Goal: Task Accomplishment & Management: Check status

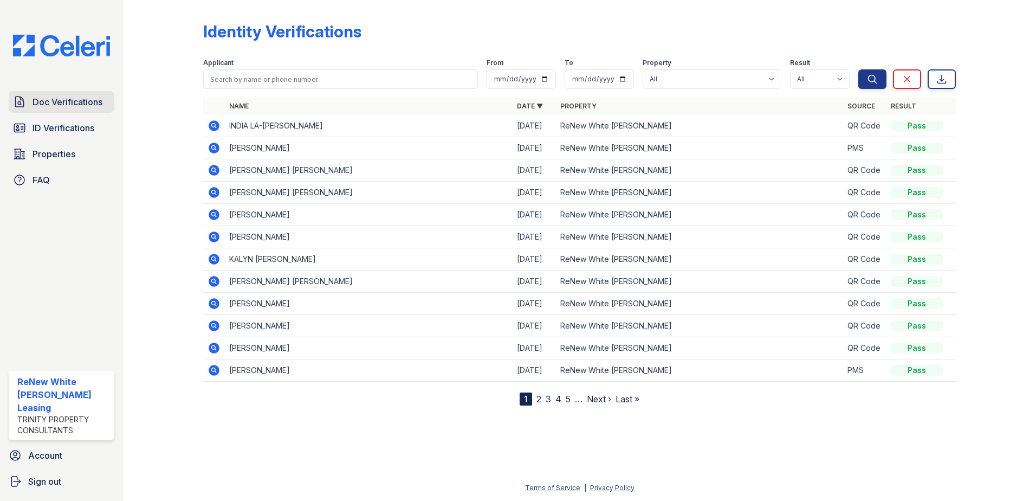
click at [47, 99] on span "Doc Verifications" at bounding box center [68, 101] width 70 height 13
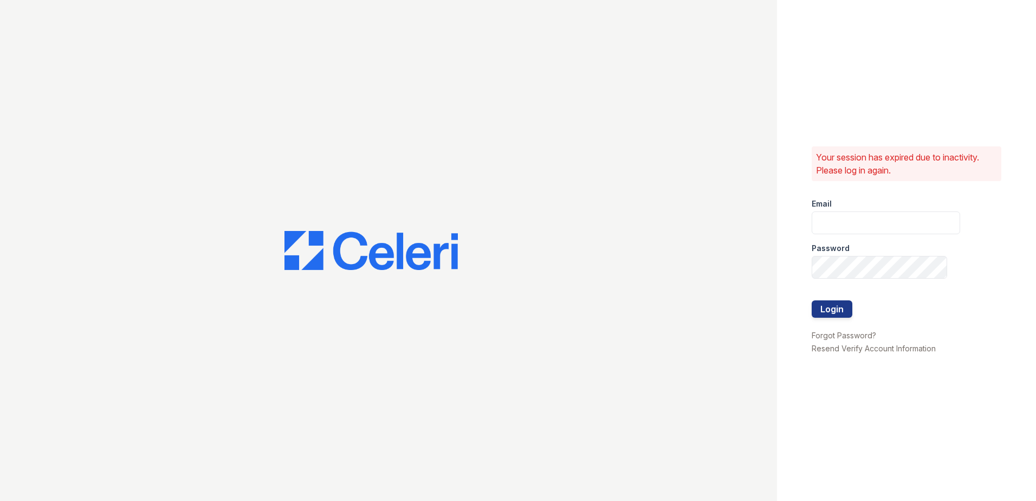
type input "renewwhitemarsh@trinity-pm.com"
click at [836, 311] on button "Login" at bounding box center [832, 308] width 41 height 17
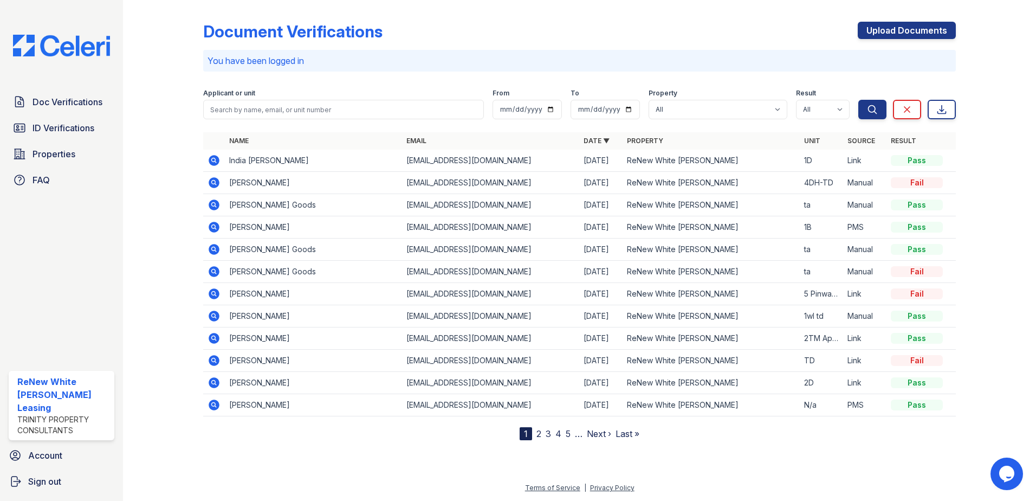
click at [213, 183] on icon at bounding box center [213, 181] width 3 height 3
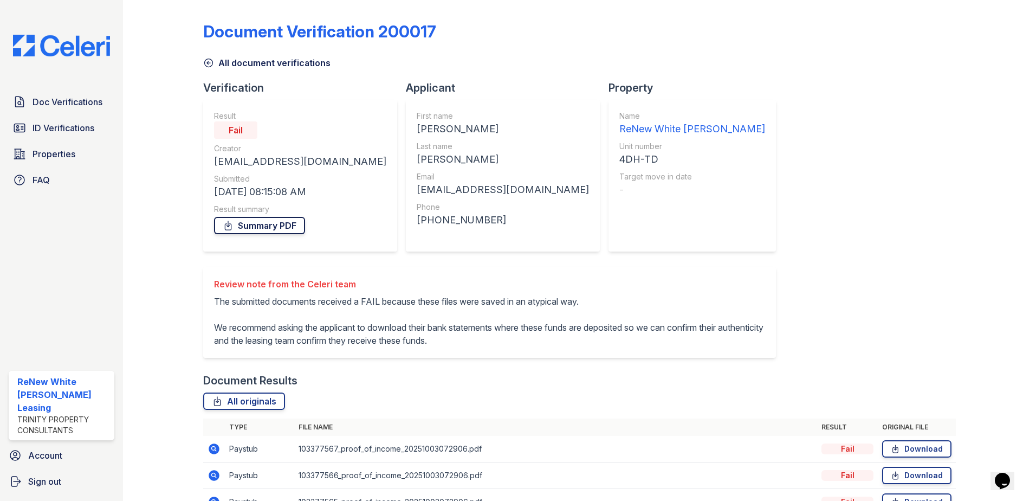
click at [275, 228] on link "Summary PDF" at bounding box center [259, 225] width 91 height 17
click at [55, 104] on span "Doc Verifications" at bounding box center [68, 101] width 70 height 13
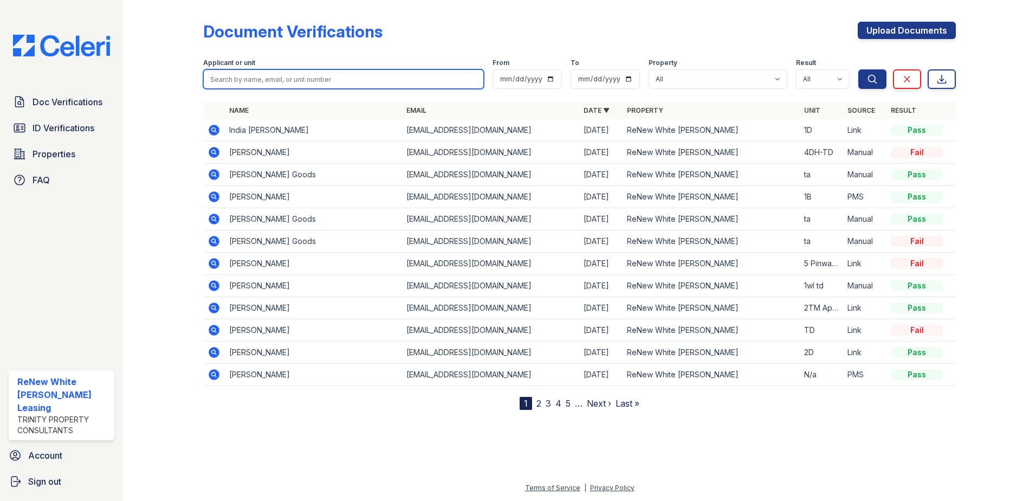
click at [306, 86] on input "search" at bounding box center [343, 79] width 281 height 20
type input "victoria"
click at [858, 69] on button "Search" at bounding box center [872, 79] width 28 height 20
